Goal: Task Accomplishment & Management: Manage account settings

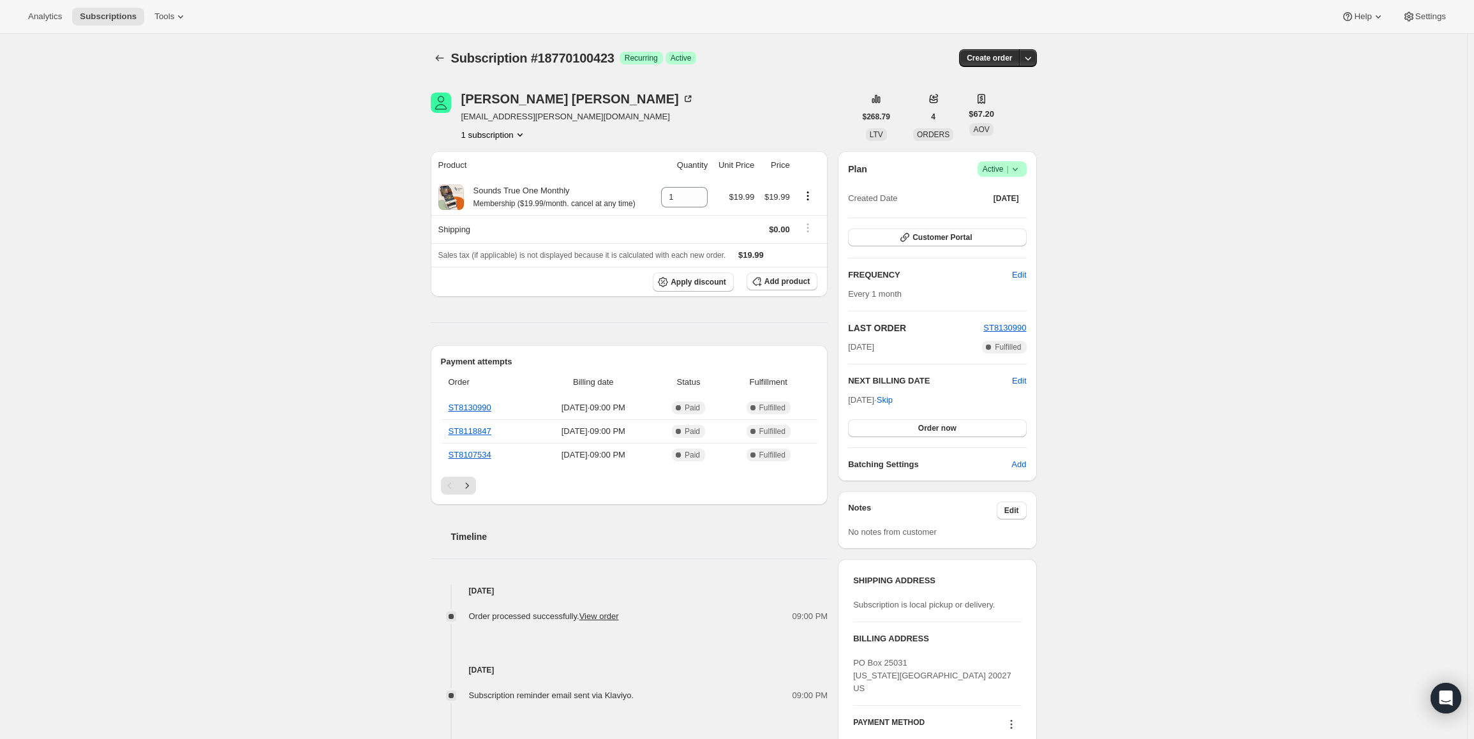
click at [1015, 174] on icon at bounding box center [1015, 169] width 13 height 13
drag, startPoint x: 853, startPoint y: 400, endPoint x: 895, endPoint y: 401, distance: 42.8
click at [893, 401] on span "Oct 21, 2025 · Skip" at bounding box center [870, 400] width 45 height 10
copy span "Oct 21, 2025"
click at [1013, 170] on icon at bounding box center [1015, 169] width 13 height 13
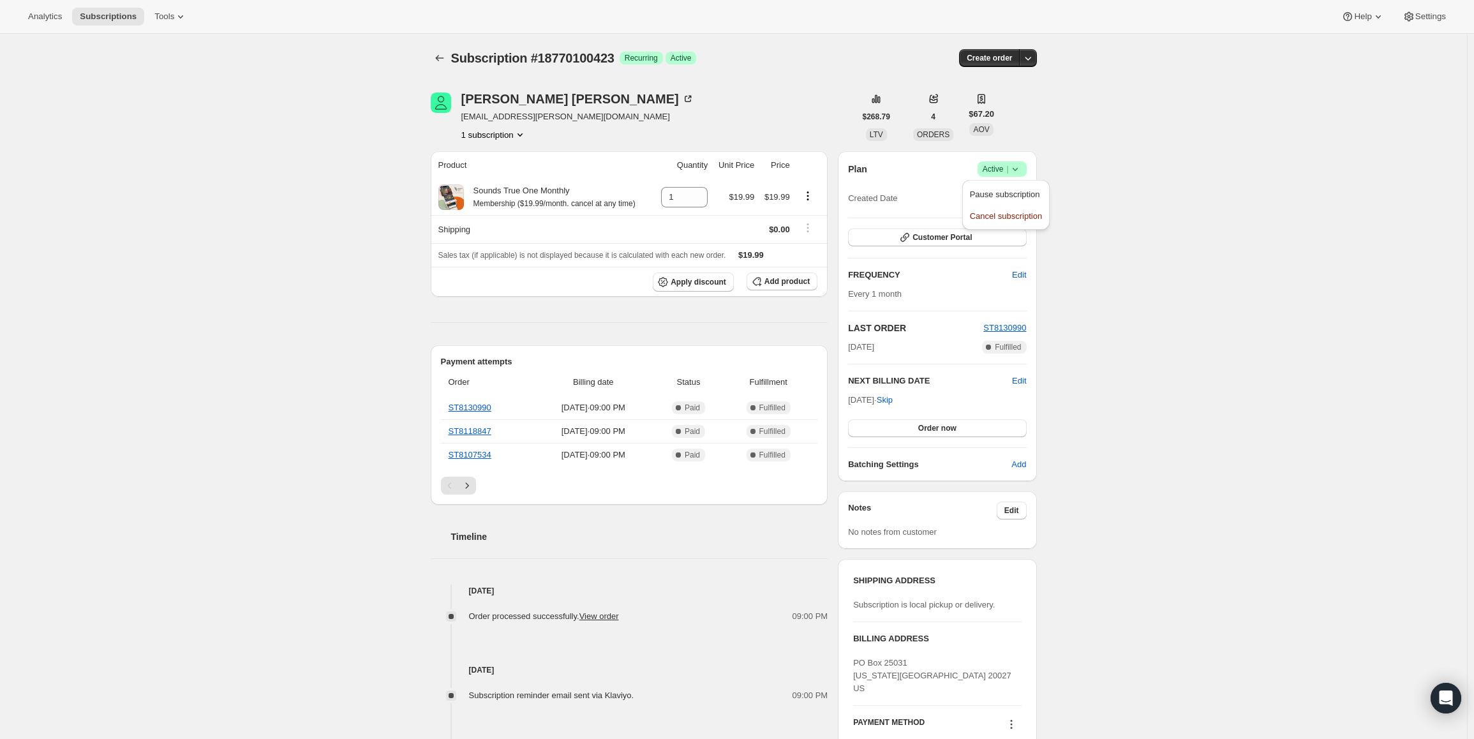
click at [1012, 194] on span "Pause subscription" at bounding box center [1005, 195] width 70 height 10
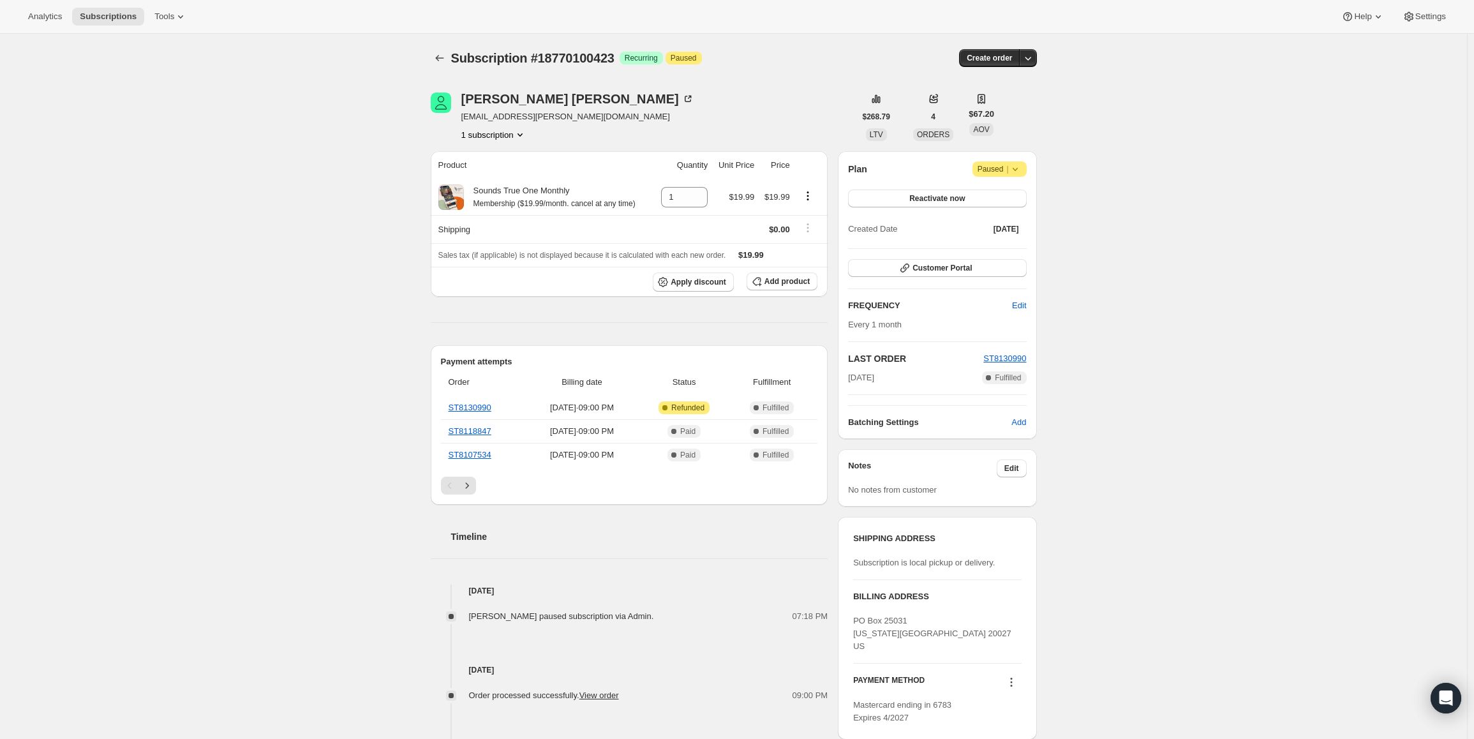
click at [1012, 166] on icon at bounding box center [1015, 169] width 13 height 13
click at [1005, 201] on button "Cancel subscription" at bounding box center [1004, 194] width 80 height 20
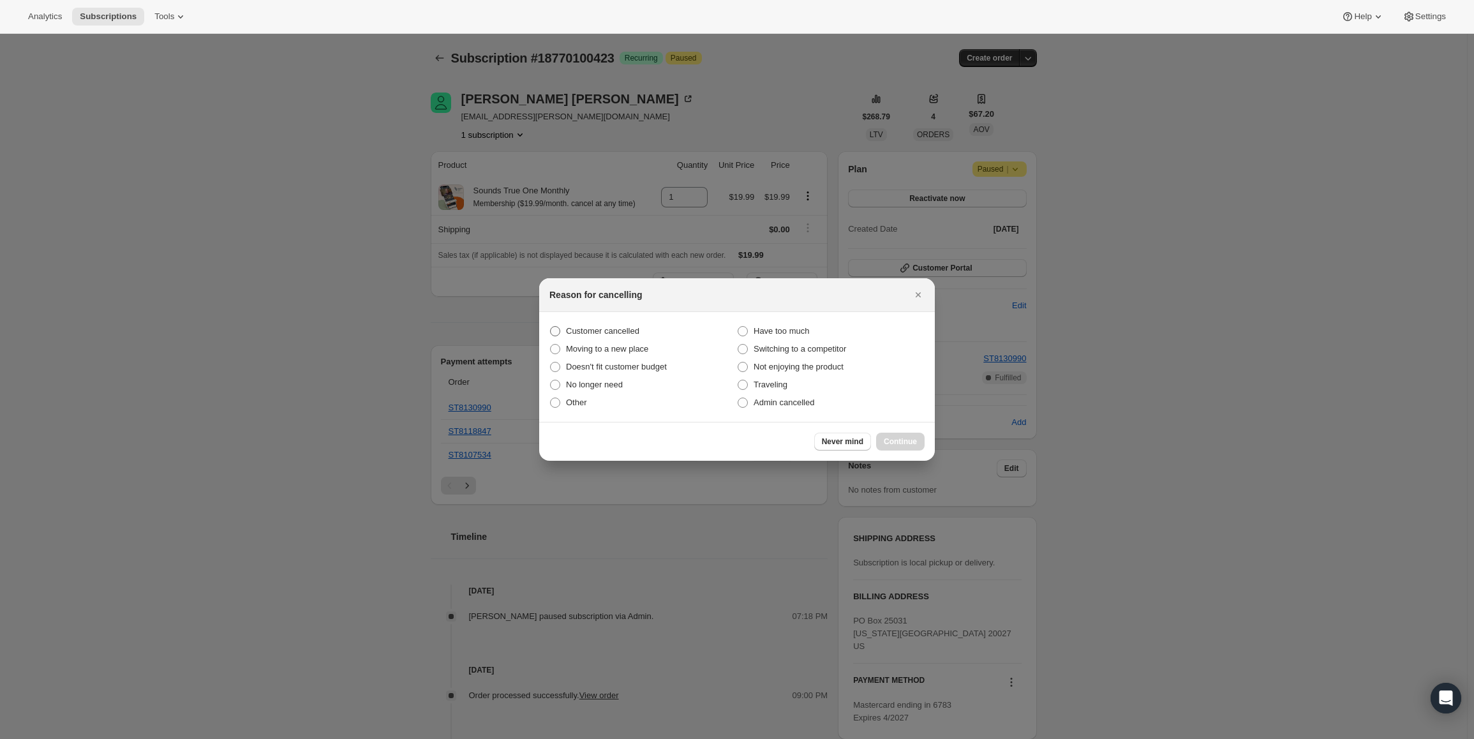
click at [591, 326] on span "Customer cancelled" at bounding box center [602, 331] width 73 height 10
click at [551, 326] on input "Customer cancelled" at bounding box center [550, 326] width 1 height 1
radio input "true"
click at [907, 441] on span "Continue" at bounding box center [900, 442] width 33 height 10
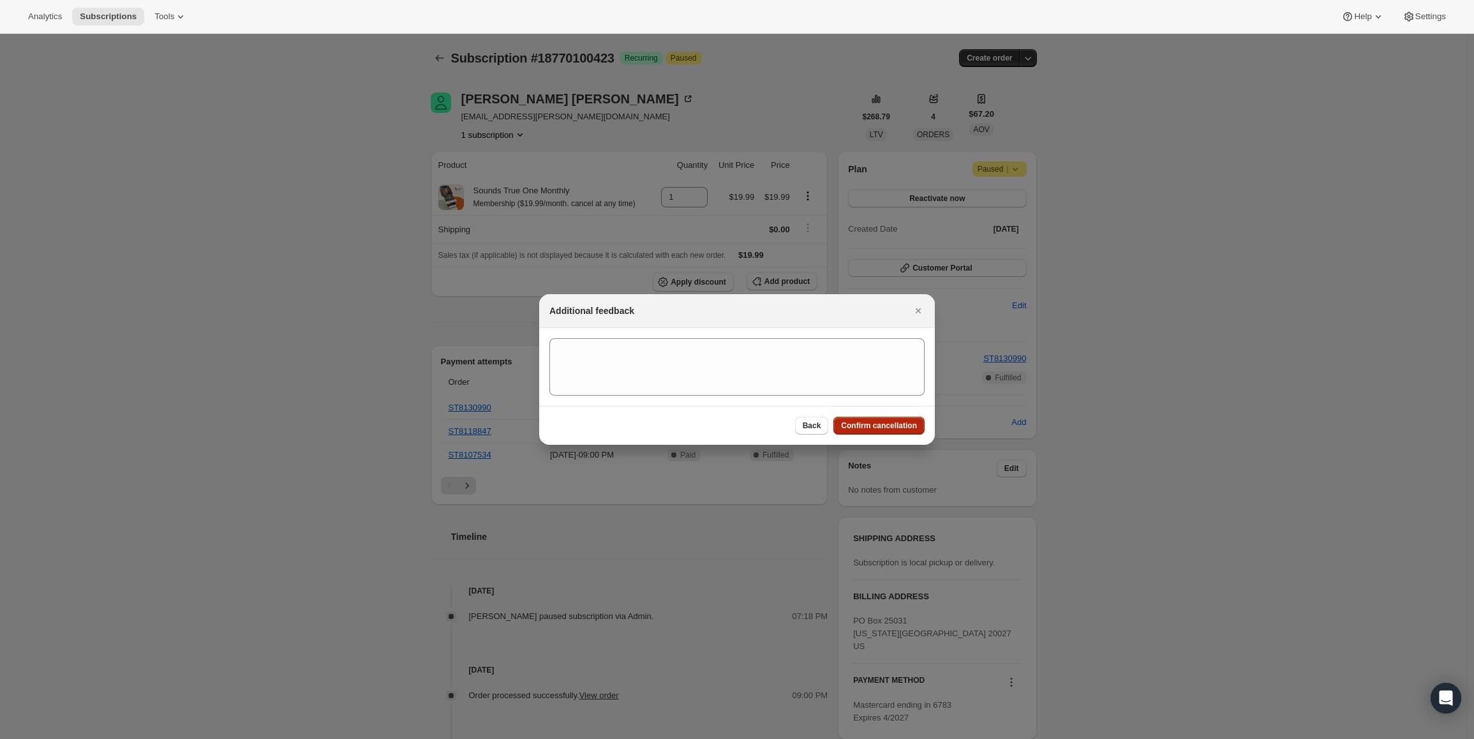
click at [888, 418] on div "Back Confirm cancellation" at bounding box center [737, 425] width 396 height 39
click at [888, 424] on span "Confirm cancellation" at bounding box center [879, 426] width 76 height 10
